Goal: Transaction & Acquisition: Purchase product/service

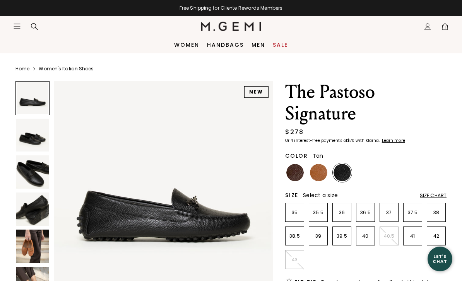
click at [321, 170] on img at bounding box center [318, 172] width 17 height 17
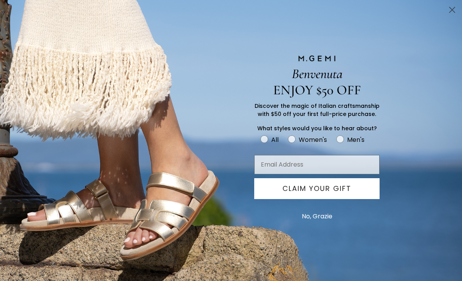
click at [341, 168] on input "Email Address" at bounding box center [316, 164] width 125 height 19
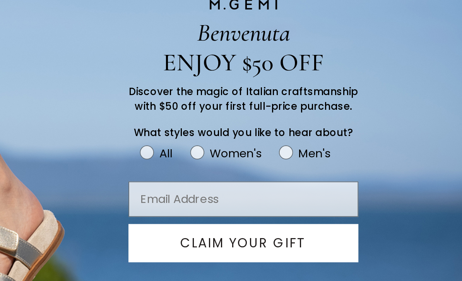
click at [288, 136] on circle "FULLSCREEN Form" at bounding box center [291, 139] width 7 height 7
click at [260, 134] on input "Women's" at bounding box center [260, 134] width 0 height 0
radio input "true"
click at [254, 155] on input "Email Address" at bounding box center [316, 164] width 125 height 19
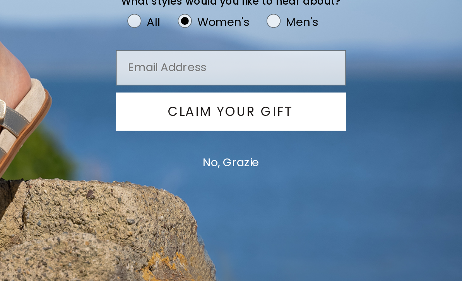
type input "f"
type input "[EMAIL_ADDRESS][DOMAIN_NAME]"
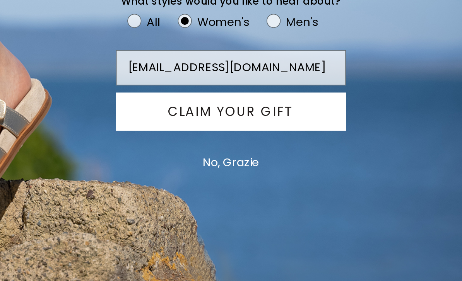
scroll to position [14, 0]
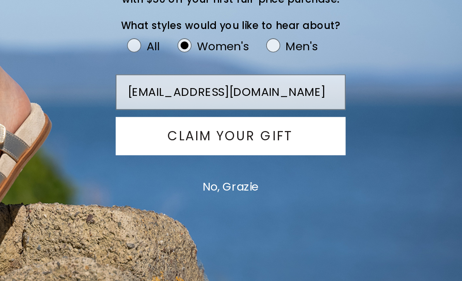
click at [254, 178] on button "CLAIM YOUR GIFT" at bounding box center [316, 188] width 125 height 21
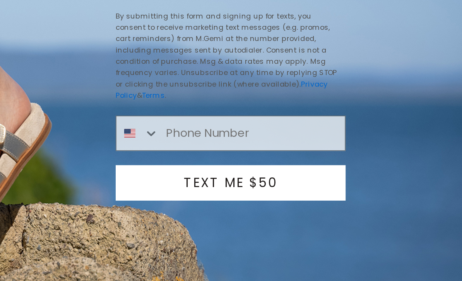
click at [278, 178] on input "Phone Number" at bounding box center [328, 187] width 101 height 19
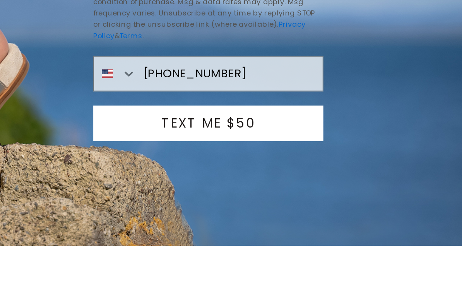
type input "[PHONE_NUMBER]"
click at [254, 204] on button "TEXT ME $50" at bounding box center [316, 213] width 125 height 19
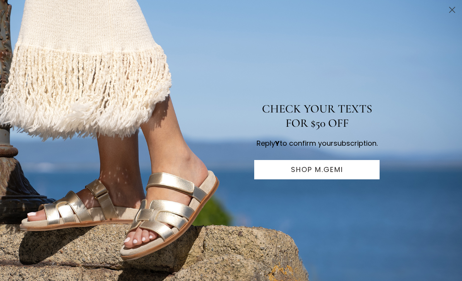
scroll to position [10, 0]
click at [458, 9] on circle "Close dialog" at bounding box center [451, 9] width 13 height 13
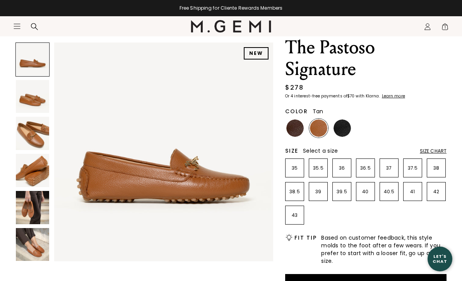
scroll to position [48, 0]
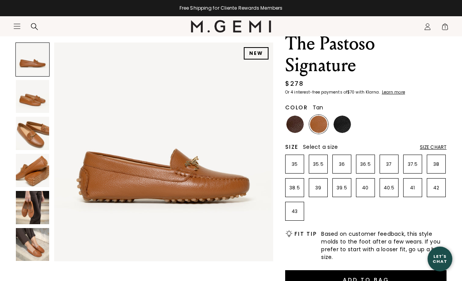
click at [42, 241] on img at bounding box center [32, 244] width 33 height 33
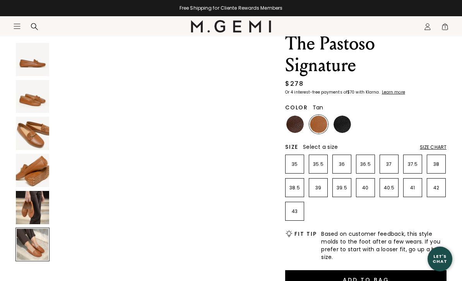
scroll to position [1133, 0]
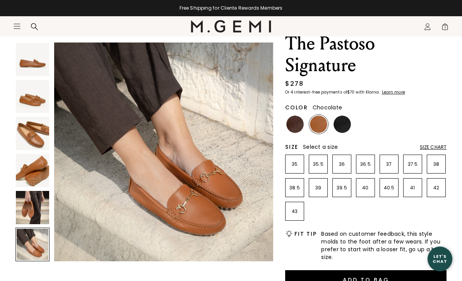
click at [291, 129] on img at bounding box center [294, 124] width 17 height 17
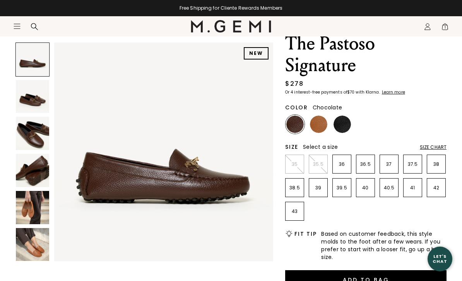
click at [41, 211] on img at bounding box center [32, 207] width 33 height 33
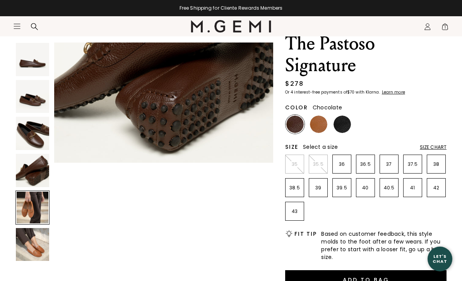
scroll to position [906, 0]
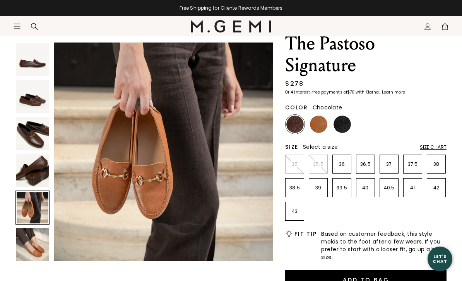
click at [41, 175] on img at bounding box center [32, 170] width 33 height 33
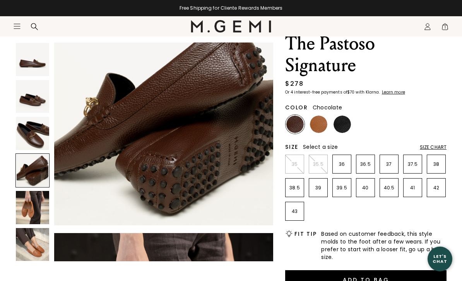
scroll to position [680, 0]
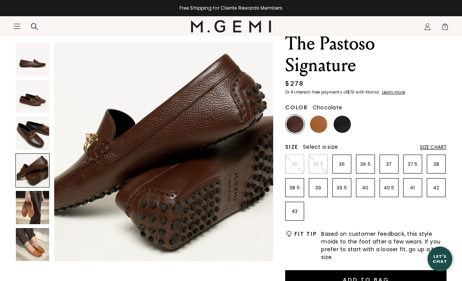
click at [38, 106] on img at bounding box center [32, 96] width 33 height 33
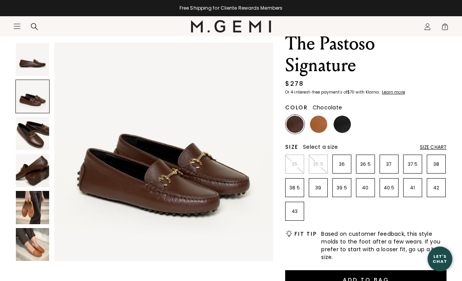
click at [39, 68] on img at bounding box center [32, 59] width 33 height 33
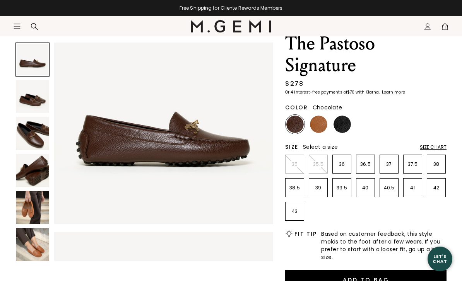
scroll to position [0, 0]
